Goal: Use online tool/utility

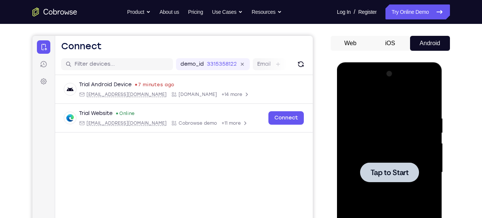
scroll to position [62, 0]
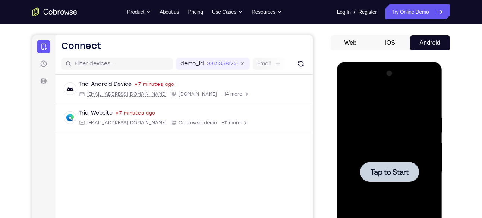
click at [376, 172] on span "Tap to Start" at bounding box center [390, 171] width 38 height 7
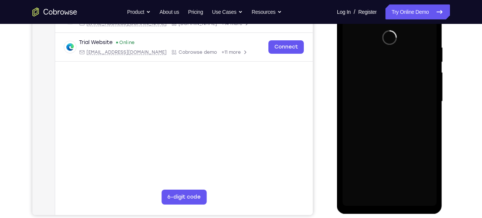
scroll to position [132, 0]
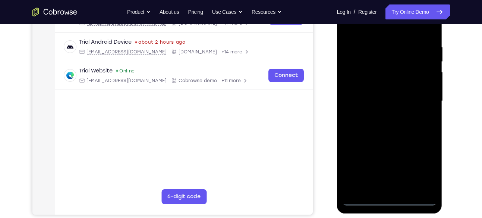
click at [391, 198] on div at bounding box center [390, 101] width 94 height 209
click at [426, 165] on div at bounding box center [390, 101] width 94 height 209
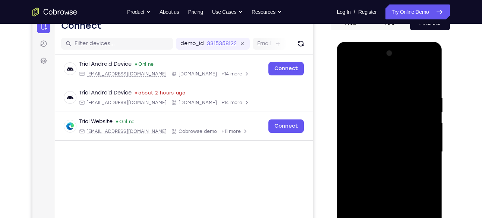
scroll to position [81, 0]
click at [348, 66] on div at bounding box center [390, 152] width 94 height 209
click at [419, 153] on div at bounding box center [390, 152] width 94 height 209
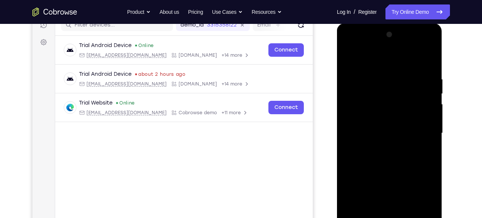
scroll to position [101, 0]
click at [378, 145] on div at bounding box center [390, 132] width 94 height 209
click at [378, 126] on div at bounding box center [390, 132] width 94 height 209
click at [364, 119] on div at bounding box center [390, 132] width 94 height 209
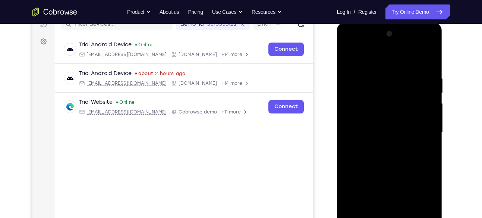
click at [375, 133] on div at bounding box center [390, 132] width 94 height 209
click at [389, 157] on div at bounding box center [390, 132] width 94 height 209
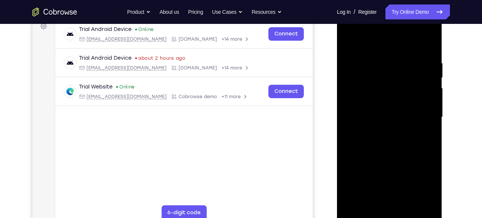
click at [430, 52] on div at bounding box center [390, 117] width 94 height 209
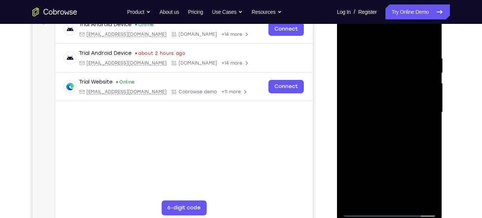
scroll to position [120, 0]
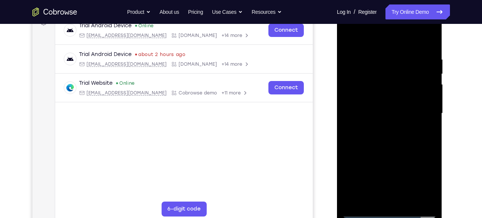
click at [428, 48] on div at bounding box center [390, 113] width 94 height 209
click at [408, 198] on div at bounding box center [390, 113] width 94 height 209
click at [391, 155] on div at bounding box center [390, 113] width 94 height 209
drag, startPoint x: 380, startPoint y: 163, endPoint x: 383, endPoint y: 134, distance: 28.8
click at [383, 134] on div at bounding box center [390, 113] width 94 height 209
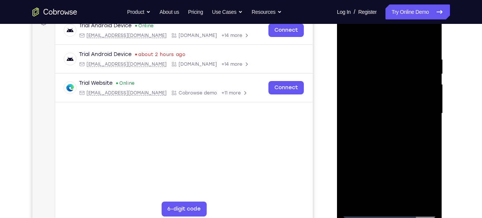
drag, startPoint x: 384, startPoint y: 167, endPoint x: 381, endPoint y: 128, distance: 39.7
click at [381, 128] on div at bounding box center [390, 113] width 94 height 209
drag, startPoint x: 387, startPoint y: 178, endPoint x: 391, endPoint y: 132, distance: 46.0
click at [391, 132] on div at bounding box center [390, 113] width 94 height 209
drag, startPoint x: 373, startPoint y: 167, endPoint x: 379, endPoint y: 126, distance: 41.8
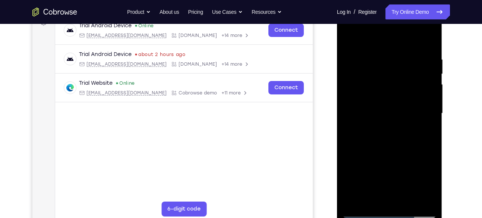
click at [379, 126] on div at bounding box center [390, 113] width 94 height 209
drag, startPoint x: 379, startPoint y: 173, endPoint x: 380, endPoint y: 144, distance: 29.5
click at [380, 144] on div at bounding box center [390, 113] width 94 height 209
click at [371, 160] on div at bounding box center [390, 113] width 94 height 209
drag, startPoint x: 387, startPoint y: 104, endPoint x: 381, endPoint y: 145, distance: 41.5
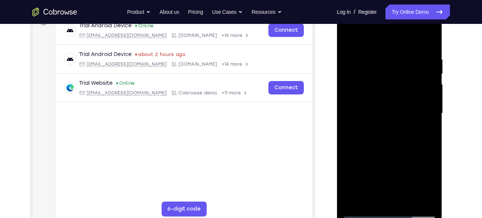
click at [381, 145] on div at bounding box center [390, 113] width 94 height 209
drag, startPoint x: 388, startPoint y: 77, endPoint x: 380, endPoint y: 147, distance: 70.6
click at [380, 147] on div at bounding box center [390, 113] width 94 height 209
drag, startPoint x: 379, startPoint y: 84, endPoint x: 371, endPoint y: 149, distance: 65.4
click at [371, 149] on div at bounding box center [390, 113] width 94 height 209
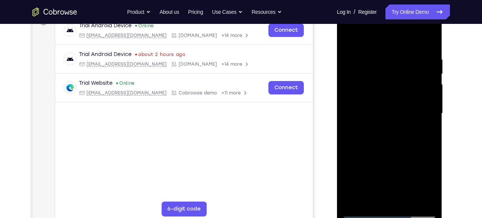
drag, startPoint x: 395, startPoint y: 76, endPoint x: 387, endPoint y: 139, distance: 63.2
click at [387, 139] on div at bounding box center [390, 113] width 94 height 209
drag, startPoint x: 386, startPoint y: 96, endPoint x: 381, endPoint y: 139, distance: 42.8
click at [381, 139] on div at bounding box center [390, 113] width 94 height 209
drag, startPoint x: 386, startPoint y: 81, endPoint x: 382, endPoint y: 120, distance: 39.7
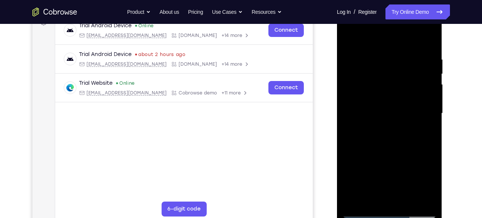
click at [382, 120] on div at bounding box center [390, 113] width 94 height 209
drag, startPoint x: 378, startPoint y: 79, endPoint x: 376, endPoint y: 98, distance: 19.5
click at [376, 98] on div at bounding box center [390, 113] width 94 height 209
click at [391, 84] on div at bounding box center [390, 113] width 94 height 209
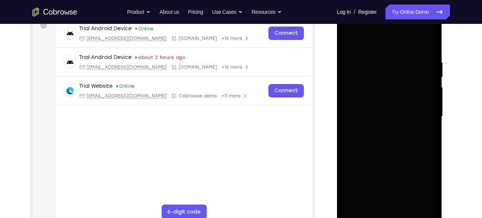
click at [325, 75] on div "Your Support Agent Your Customer Web iOS Android" at bounding box center [241, 92] width 418 height 276
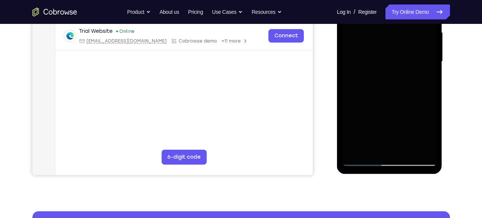
scroll to position [172, 0]
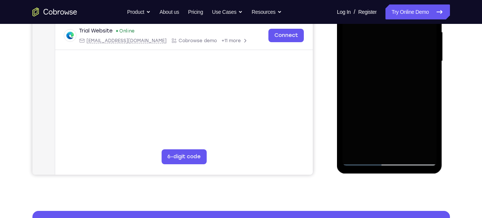
click at [358, 157] on div at bounding box center [390, 61] width 94 height 209
click at [363, 159] on div at bounding box center [390, 61] width 94 height 209
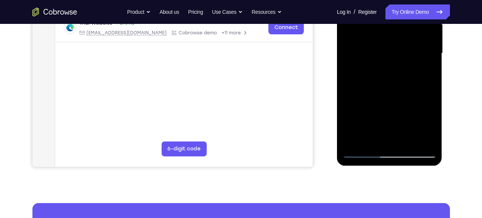
scroll to position [181, 0]
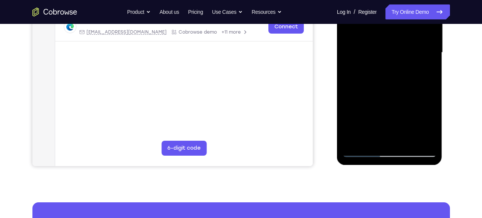
drag, startPoint x: 389, startPoint y: 61, endPoint x: 384, endPoint y: 123, distance: 62.9
click at [384, 123] on div at bounding box center [390, 52] width 94 height 209
drag, startPoint x: 382, startPoint y: 63, endPoint x: 372, endPoint y: 135, distance: 73.1
click at [372, 135] on div at bounding box center [390, 52] width 94 height 209
click at [386, 54] on div at bounding box center [390, 52] width 94 height 209
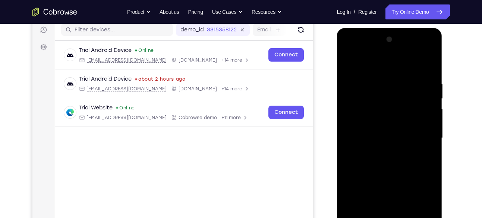
scroll to position [95, 0]
click at [347, 63] on div at bounding box center [390, 138] width 94 height 209
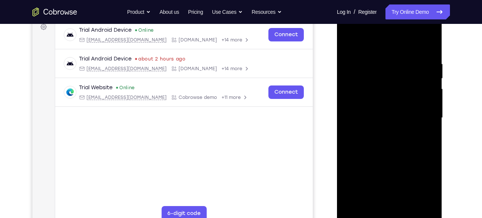
scroll to position [114, 0]
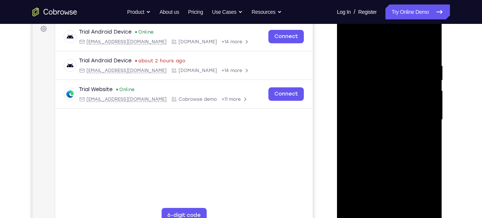
click at [351, 44] on div at bounding box center [390, 119] width 94 height 209
drag, startPoint x: 396, startPoint y: 125, endPoint x: 388, endPoint y: 54, distance: 71.0
click at [388, 54] on div at bounding box center [390, 119] width 94 height 209
drag, startPoint x: 395, startPoint y: 138, endPoint x: 391, endPoint y: 55, distance: 83.3
click at [391, 55] on div at bounding box center [390, 119] width 94 height 209
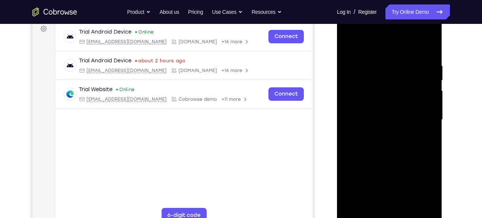
drag, startPoint x: 388, startPoint y: 82, endPoint x: 388, endPoint y: 190, distance: 108.2
click at [388, 190] on div at bounding box center [390, 119] width 94 height 209
drag, startPoint x: 366, startPoint y: 59, endPoint x: 374, endPoint y: 141, distance: 82.0
click at [374, 141] on div at bounding box center [390, 119] width 94 height 209
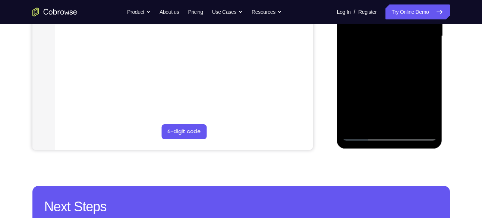
scroll to position [198, 0]
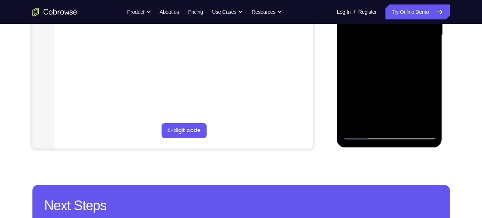
click at [407, 120] on div at bounding box center [390, 35] width 94 height 209
click at [375, 47] on div at bounding box center [390, 35] width 94 height 209
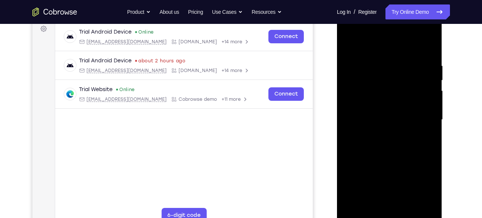
scroll to position [113, 0]
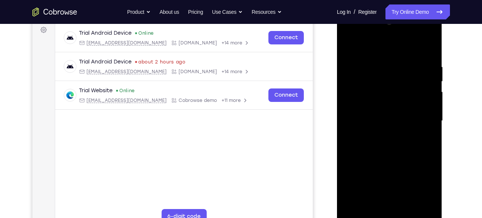
click at [349, 45] on div at bounding box center [390, 120] width 94 height 209
click at [379, 121] on div at bounding box center [390, 120] width 94 height 209
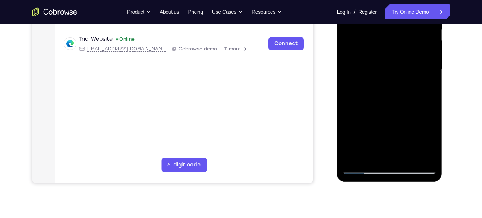
scroll to position [165, 0]
click at [431, 139] on div at bounding box center [390, 69] width 94 height 209
click at [432, 139] on div at bounding box center [390, 69] width 94 height 209
click at [428, 89] on div at bounding box center [390, 69] width 94 height 209
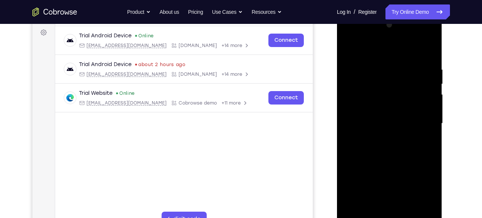
scroll to position [110, 0]
click at [347, 47] on div at bounding box center [390, 123] width 94 height 209
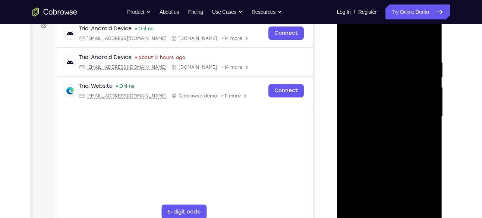
scroll to position [115, 0]
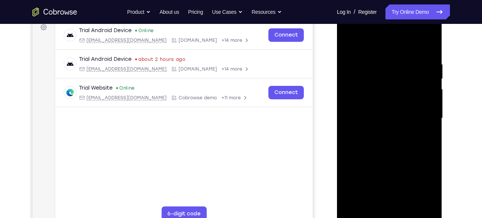
click at [350, 45] on div at bounding box center [390, 118] width 94 height 209
